Goal: Navigation & Orientation: Find specific page/section

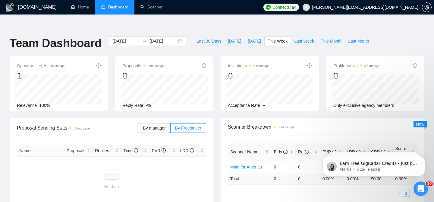
click at [161, 123] on label "By manager" at bounding box center [154, 128] width 32 height 10
click at [138, 129] on input "By manager" at bounding box center [138, 129] width 0 height 0
click at [160, 125] on span "By manager" at bounding box center [154, 127] width 23 height 5
click at [138, 129] on input "By manager" at bounding box center [138, 129] width 0 height 0
click at [231, 38] on span "[DATE]" at bounding box center [234, 41] width 13 height 7
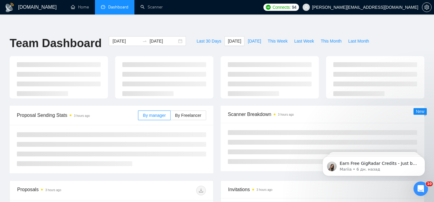
type input "[DATE]"
click at [252, 38] on span "[DATE]" at bounding box center [254, 41] width 13 height 7
type input "[DATE]"
click at [278, 36] on button "This Week" at bounding box center [277, 41] width 27 height 10
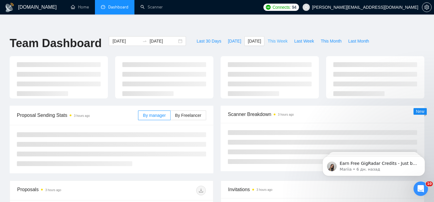
type input "[DATE]"
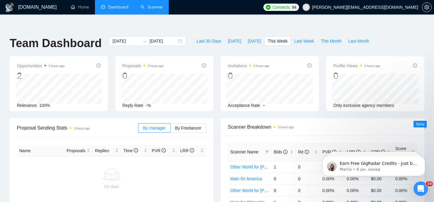
click at [152, 6] on link "Scanner" at bounding box center [152, 7] width 22 height 5
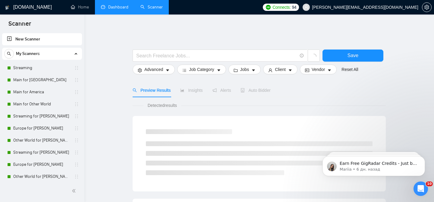
click at [116, 5] on link "Dashboard" at bounding box center [114, 7] width 27 height 5
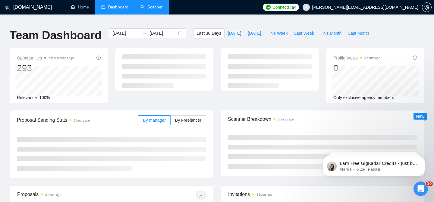
click at [144, 8] on link "Scanner" at bounding box center [152, 7] width 22 height 5
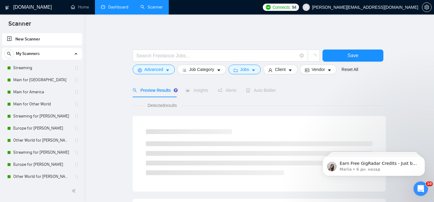
click at [115, 10] on link "Dashboard" at bounding box center [114, 7] width 27 height 5
